Goal: Information Seeking & Learning: Understand process/instructions

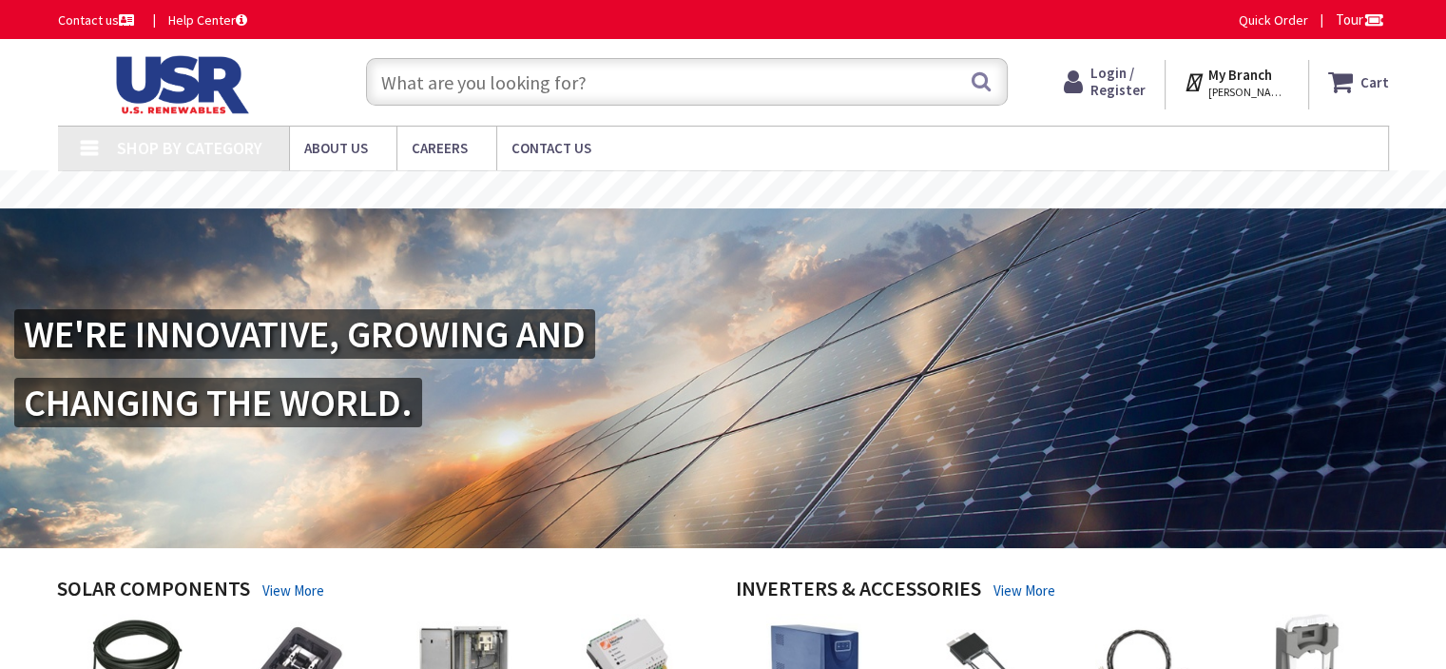
click at [527, 92] on input "text" at bounding box center [687, 82] width 642 height 48
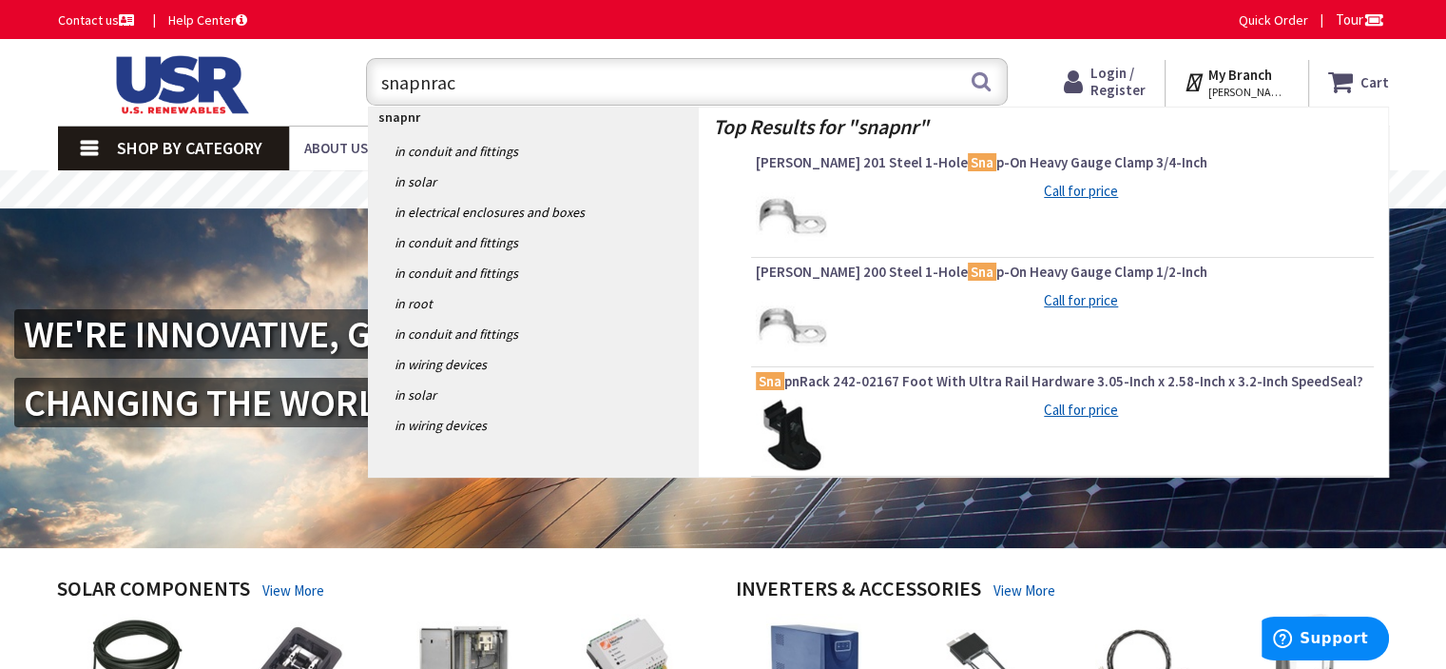
type input "snapnrack"
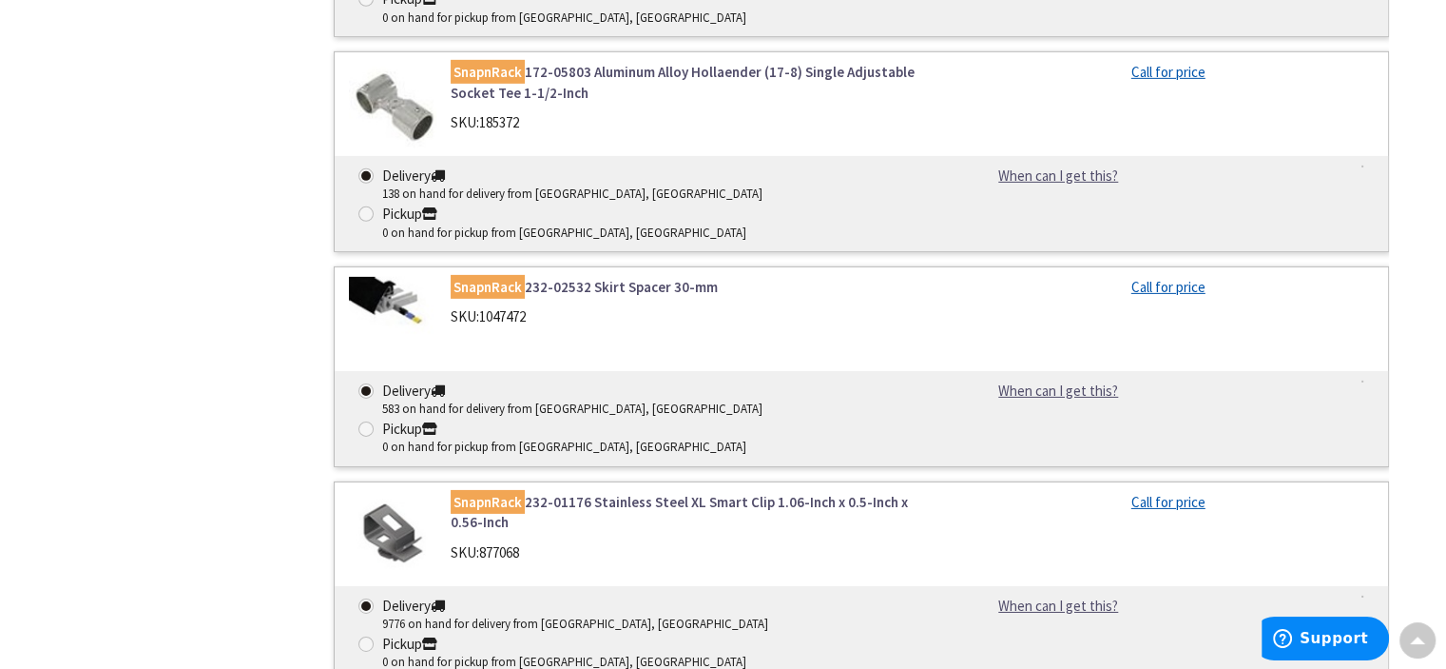
scroll to position [6096, 0]
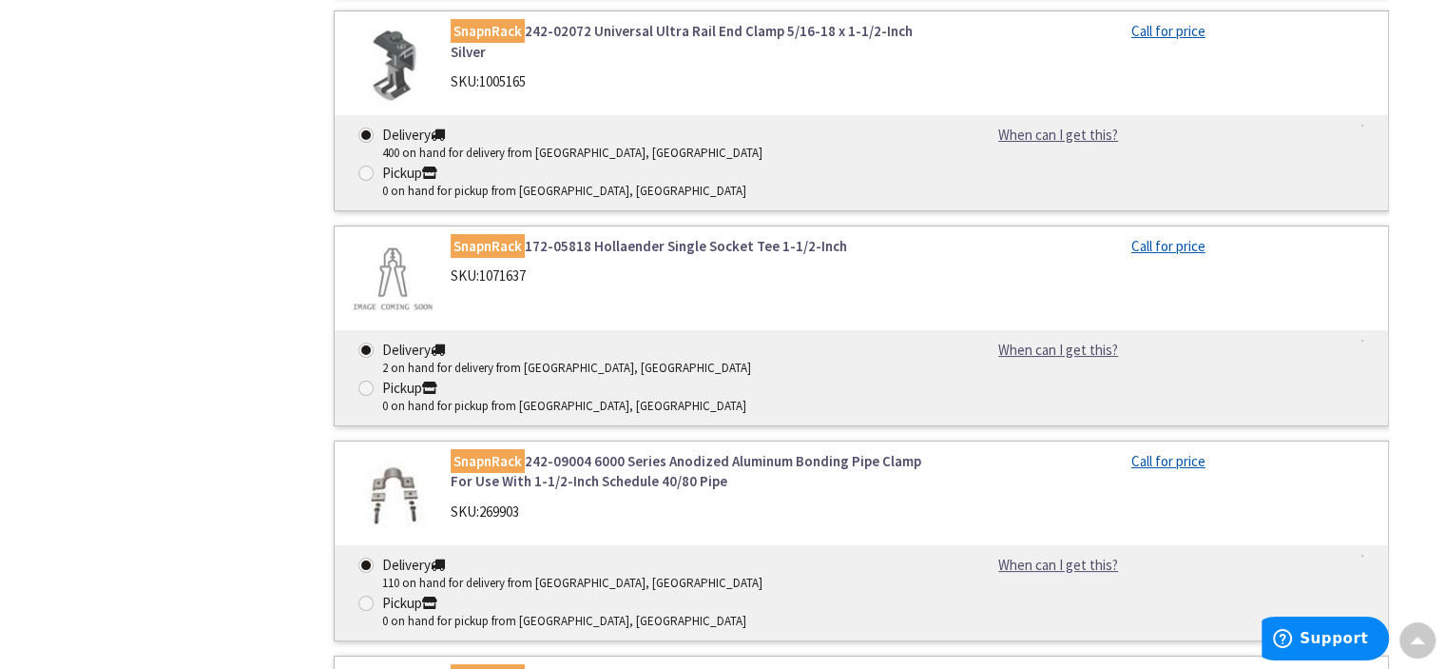
scroll to position [7440, 0]
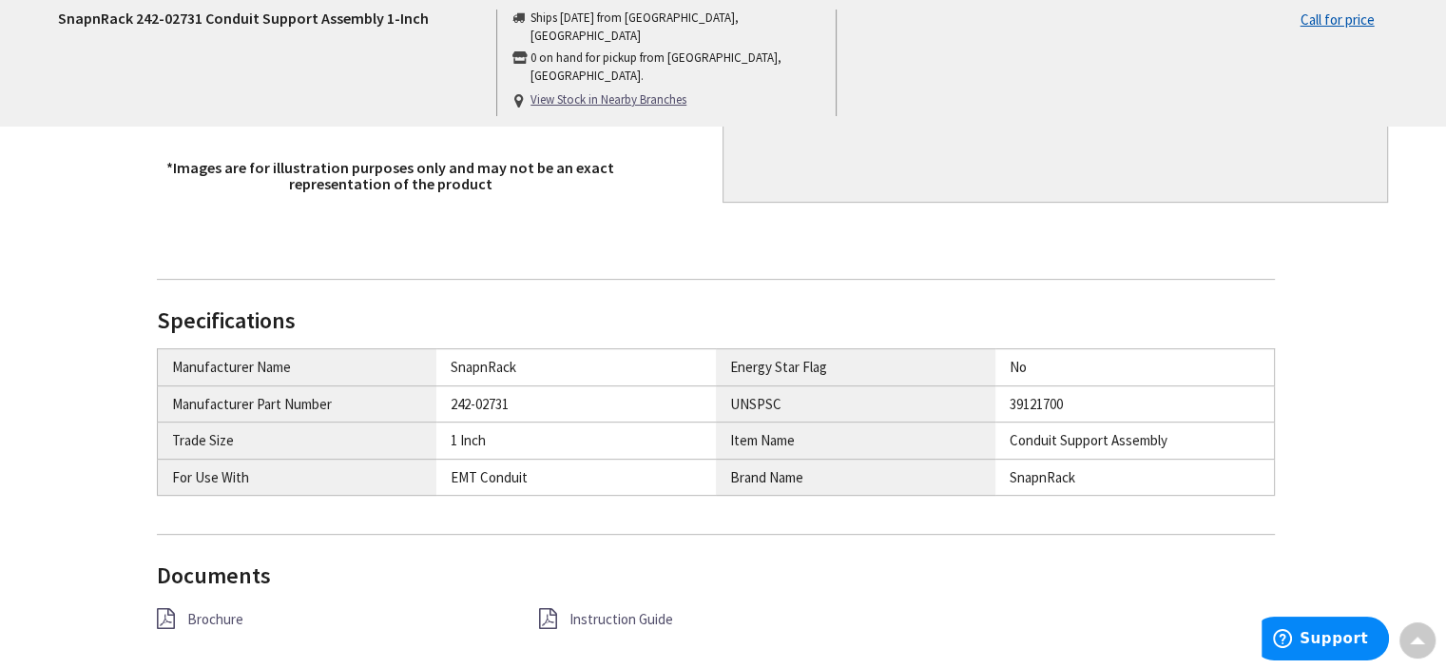
scroll to position [652, 0]
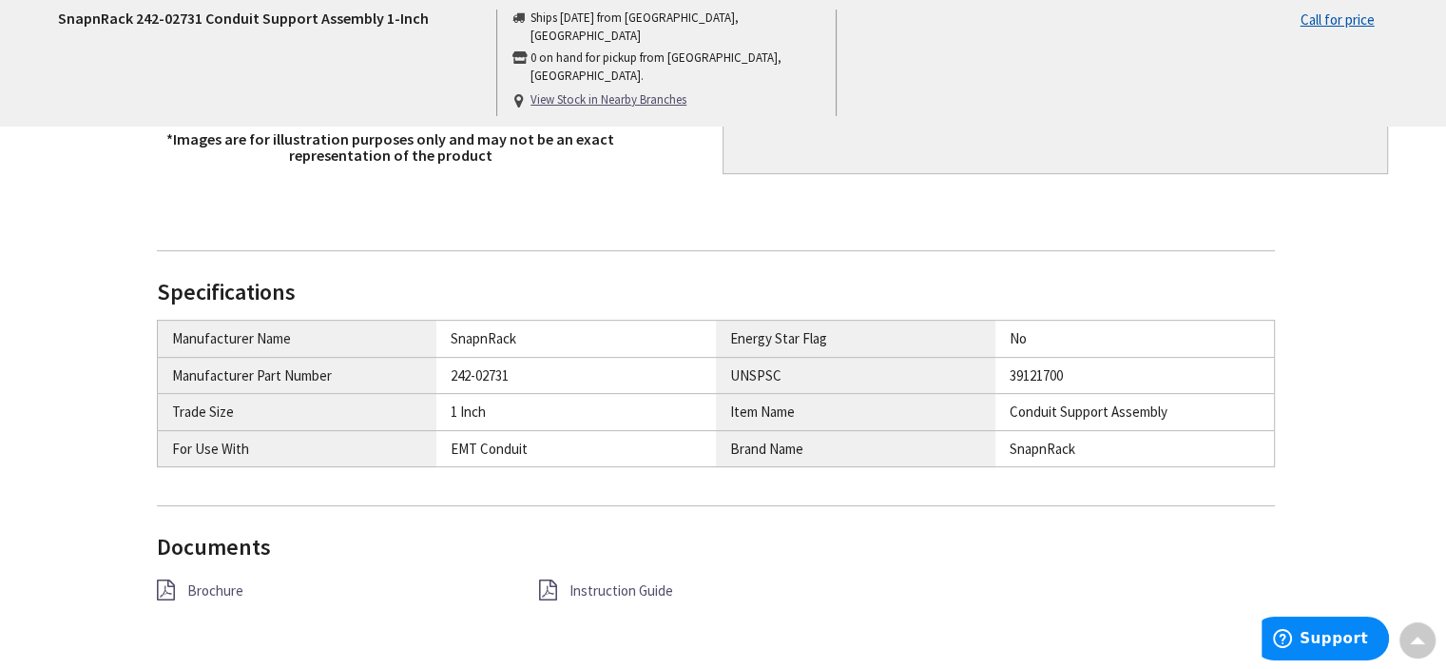
click at [593, 595] on span "Instruction Guide" at bounding box center [622, 590] width 104 height 18
